Goal: Use online tool/utility: Utilize a website feature to perform a specific function

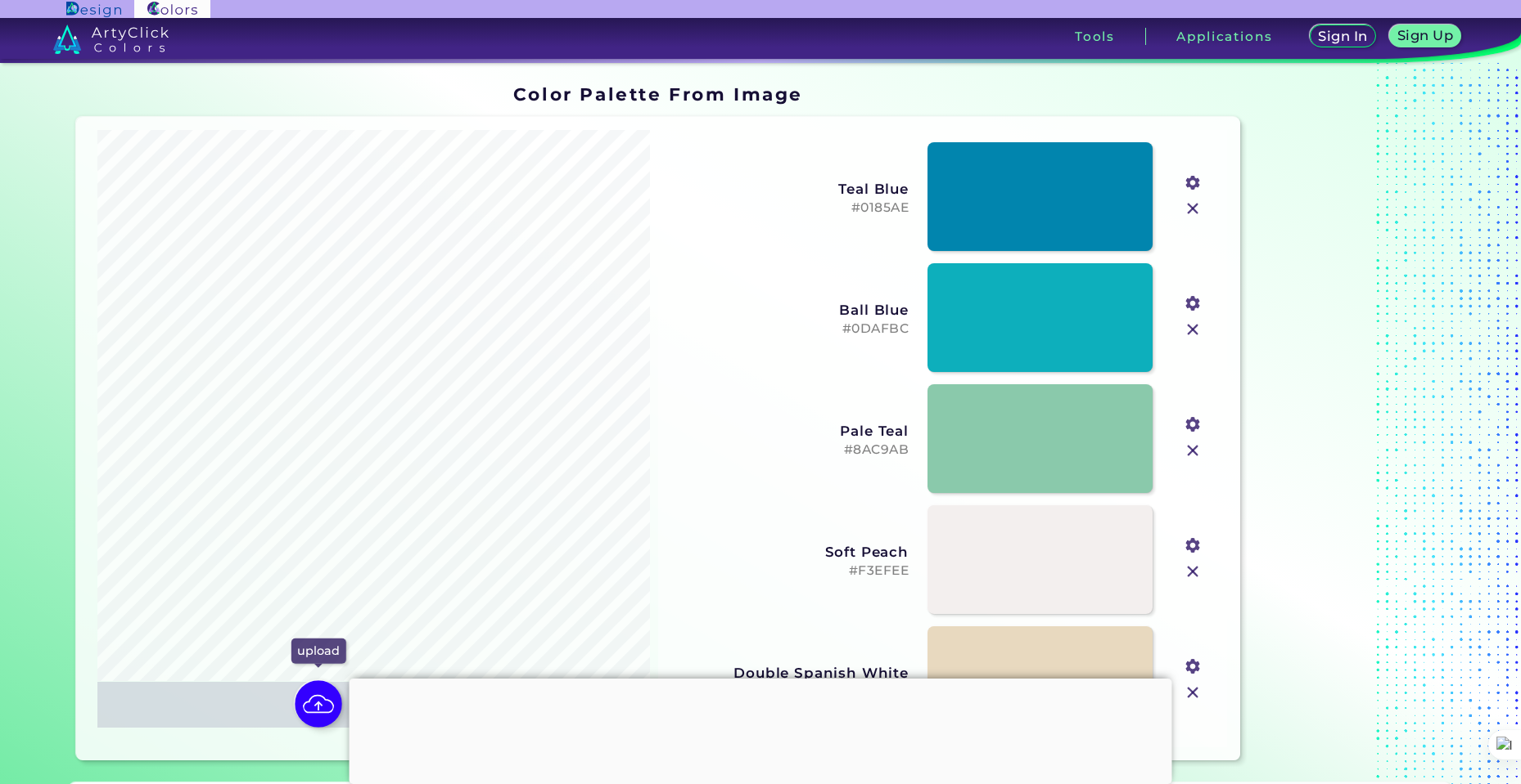
click at [318, 711] on img at bounding box center [318, 703] width 47 height 47
click at [0, 0] on input "file" at bounding box center [0, 0] width 0 height 0
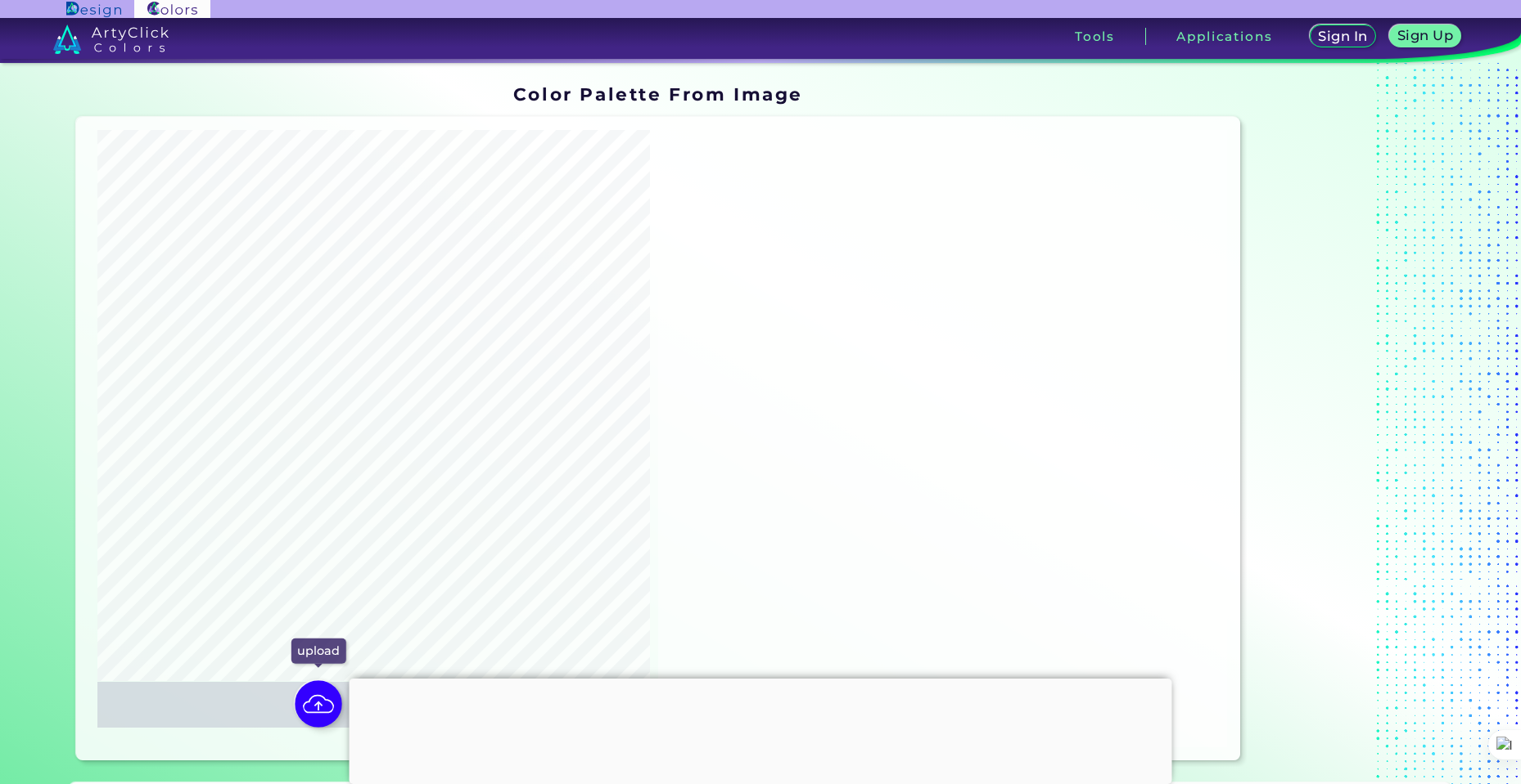
type input "#fefefe"
type input "#e8eaf6"
type input "#463e36"
type input "#5d9fc6"
type input "#637375"
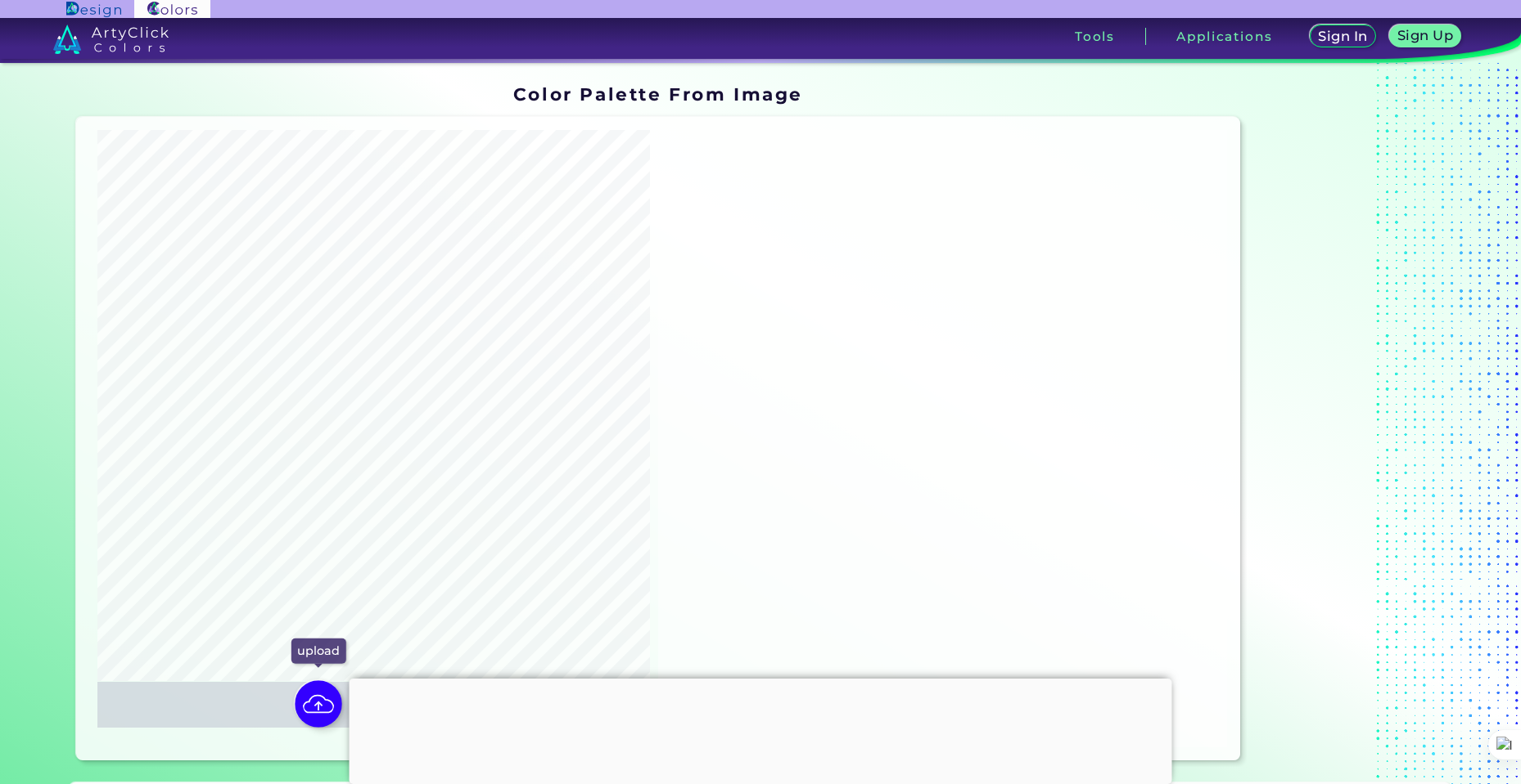
type input "#b0bce2"
type input "#d4d8ee"
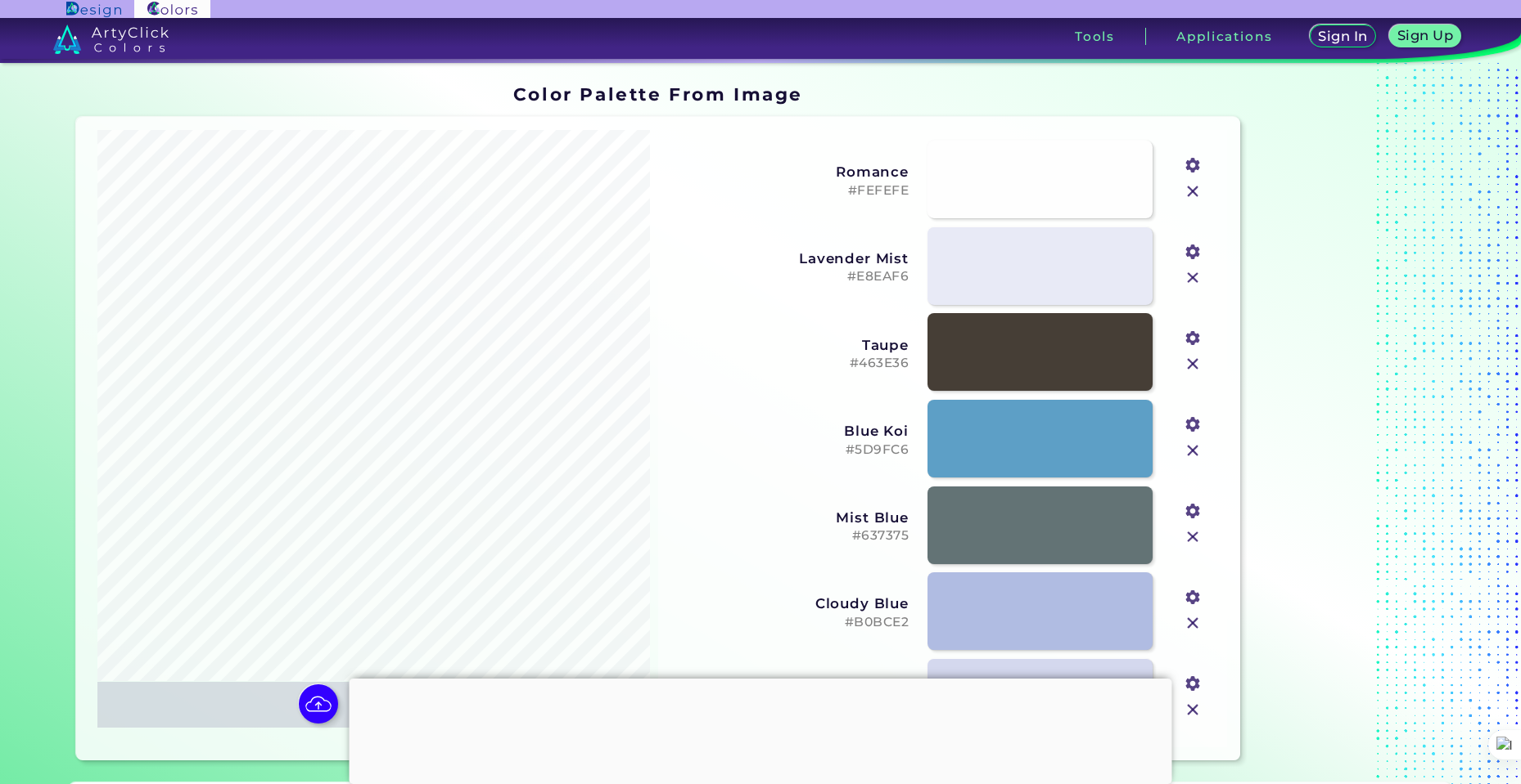
click at [0, 0] on input "file" at bounding box center [0, 0] width 0 height 0
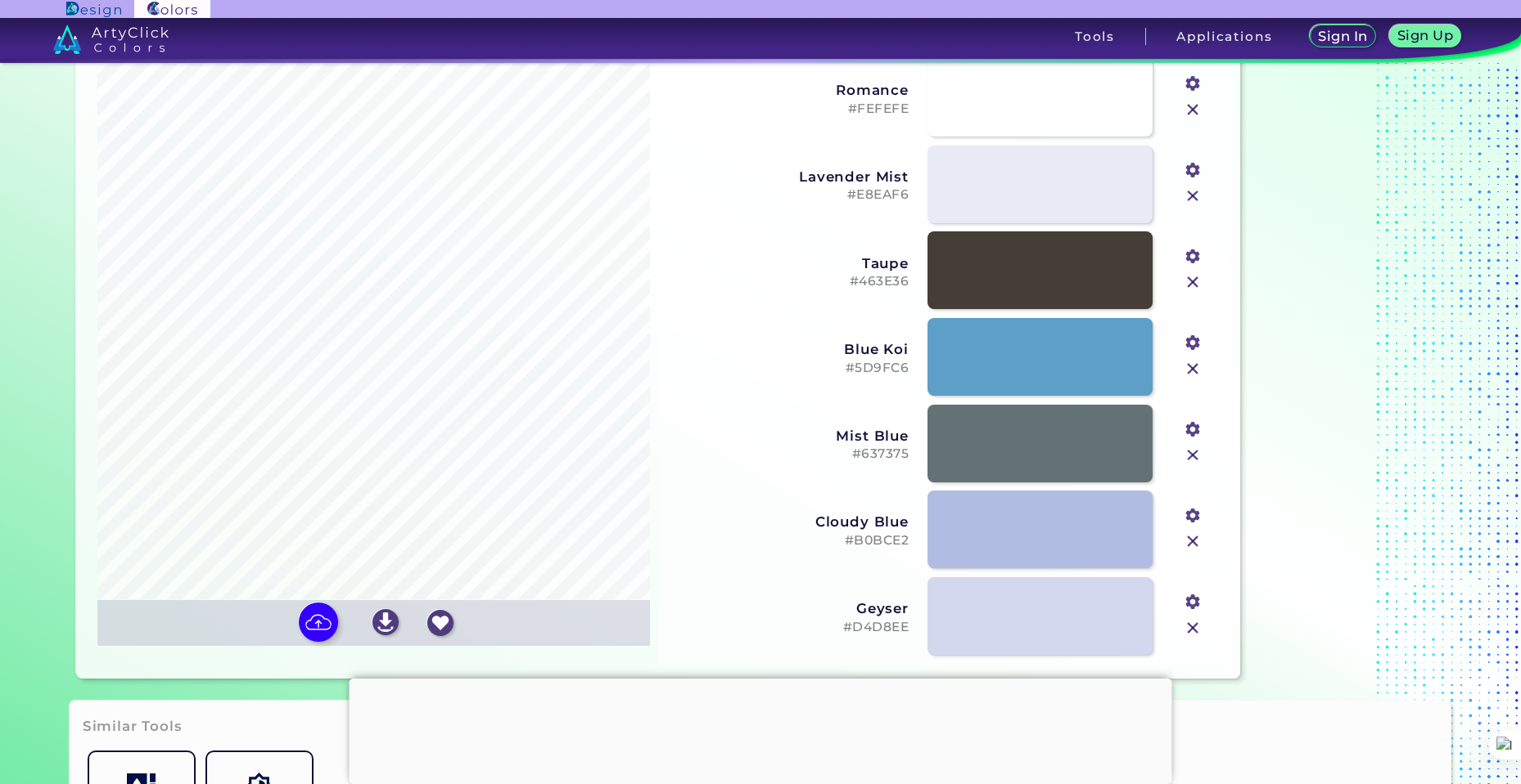
click at [0, 0] on input "file" at bounding box center [0, 0] width 0 height 0
type input "#fefefe"
type input "#e8eaf6"
type input "#463e36"
type input "#5d9fc6"
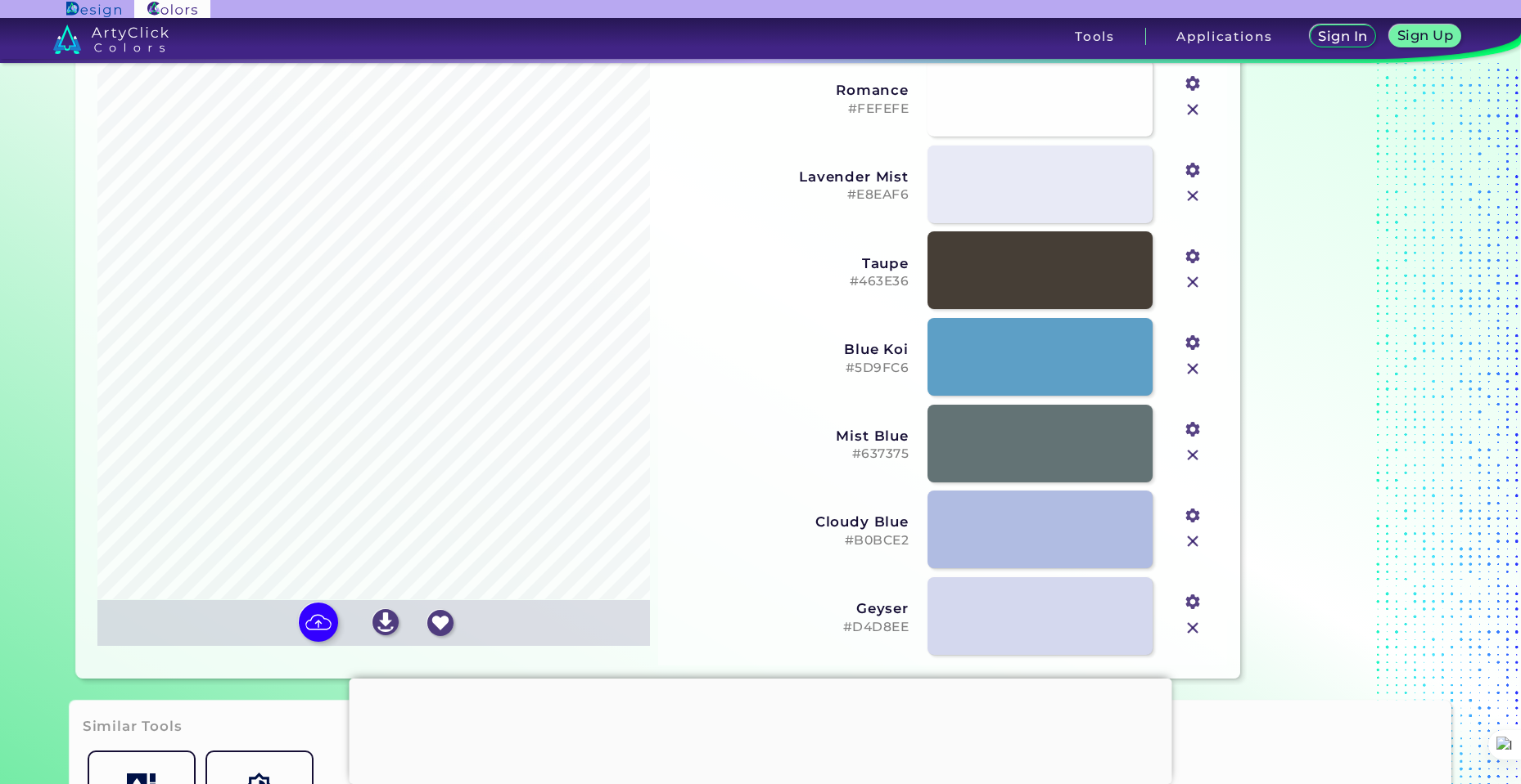
type input "#b0bce2"
type input "#d4d8ee"
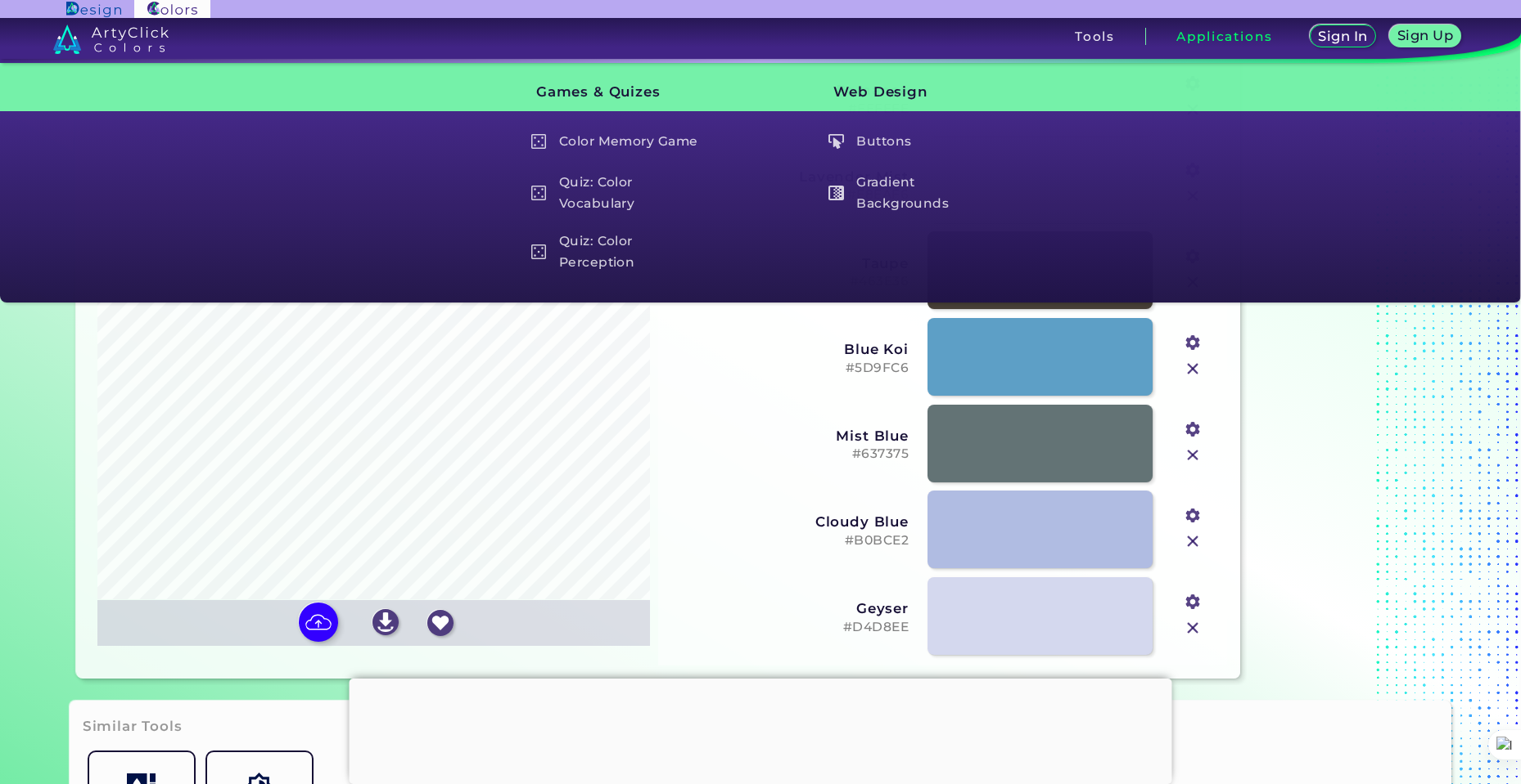
click at [0, 0] on input "file" at bounding box center [0, 0] width 0 height 0
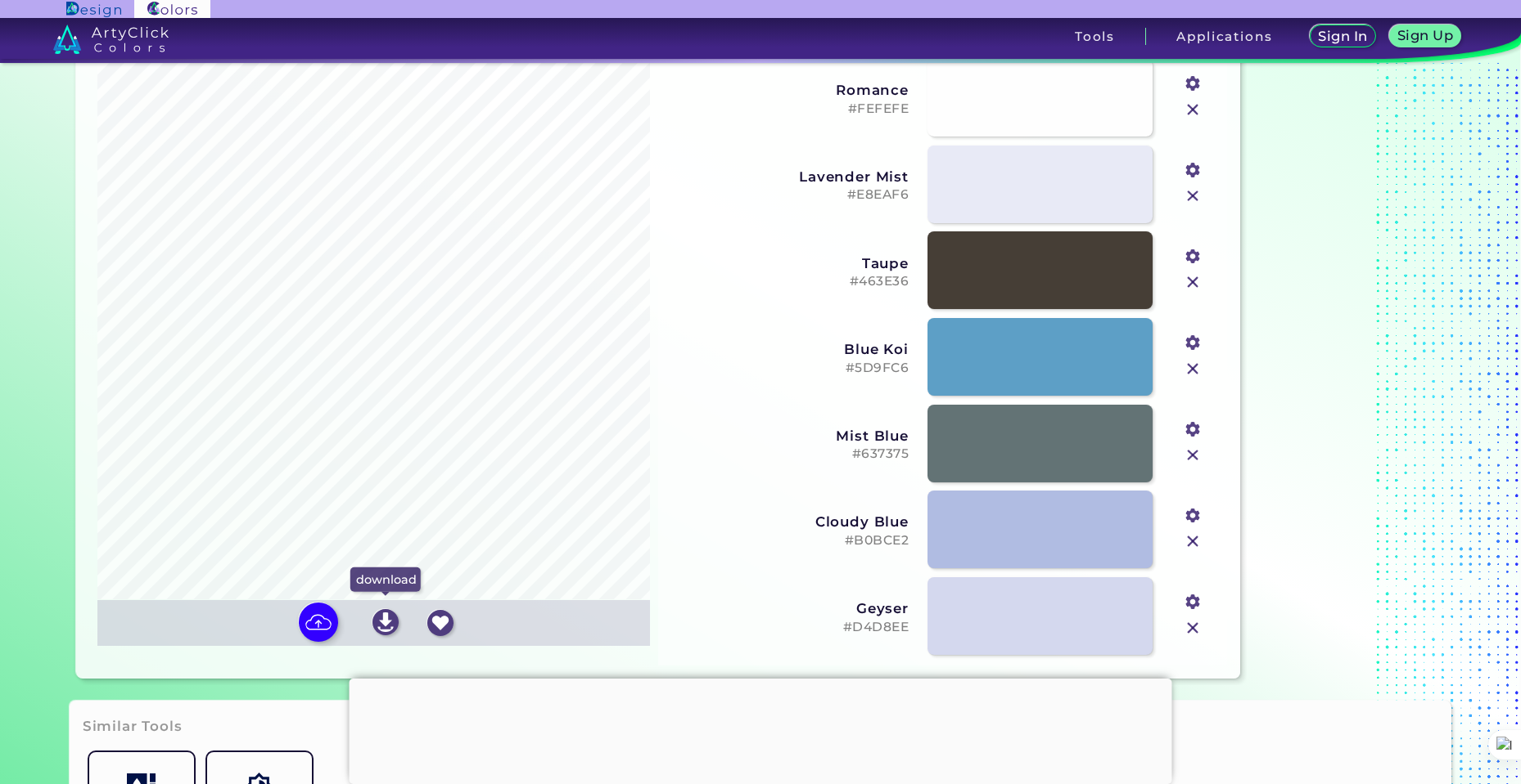
click at [378, 629] on img at bounding box center [385, 622] width 26 height 26
click at [375, 624] on img at bounding box center [385, 622] width 26 height 26
click at [310, 622] on img at bounding box center [318, 622] width 47 height 47
click at [0, 0] on input "file" at bounding box center [0, 0] width 0 height 0
click at [641, 618] on div "upload download save" at bounding box center [374, 623] width 553 height 46
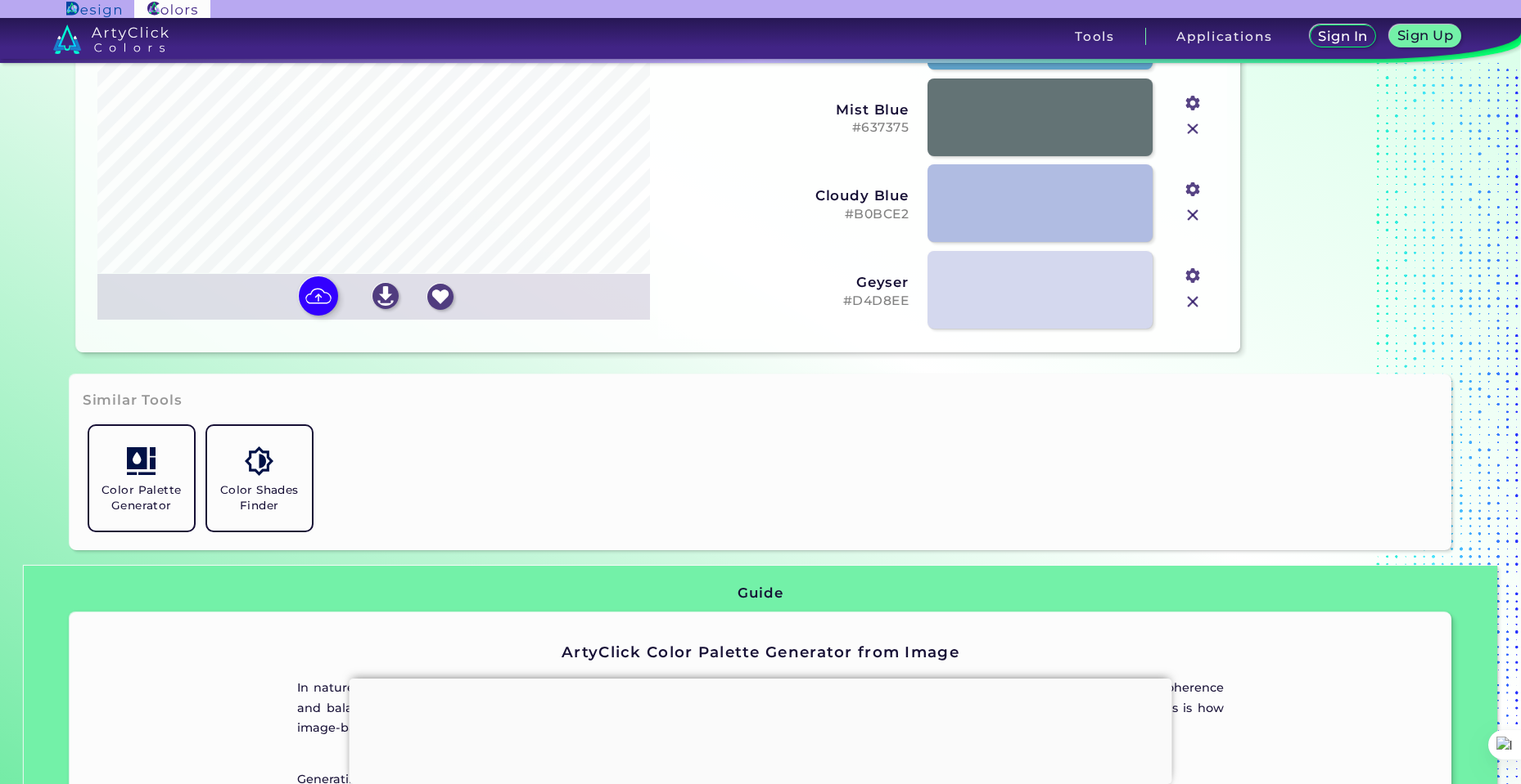
scroll to position [409, 0]
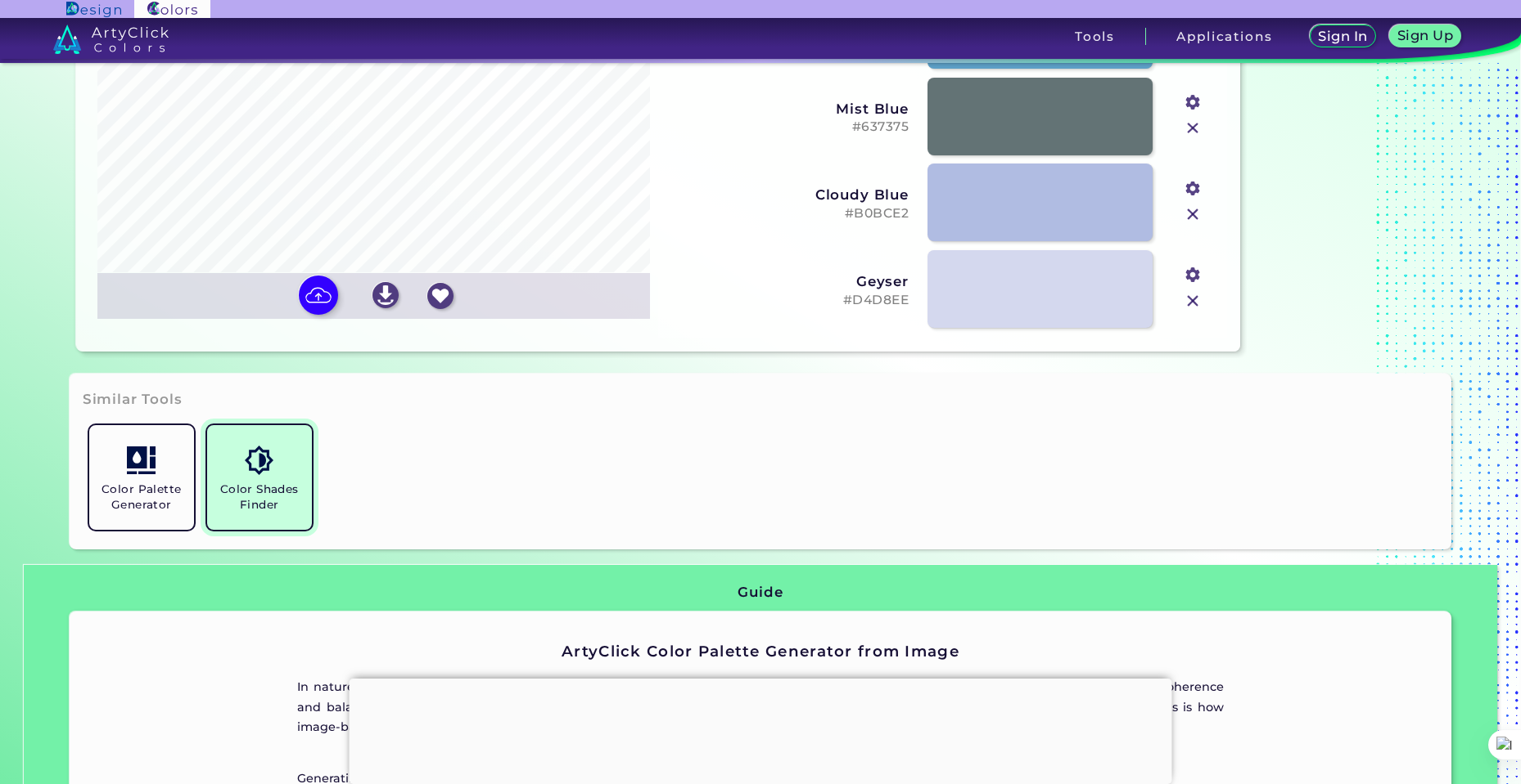
click at [241, 505] on h5 "Color Shades Finder" at bounding box center [259, 497] width 92 height 31
